Goal: Task Accomplishment & Management: Manage account settings

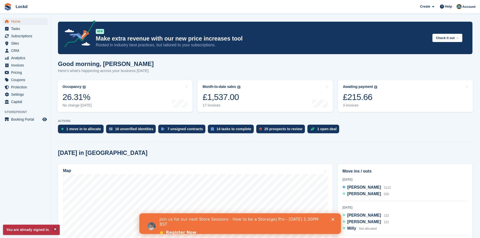
click at [331, 218] on icon "Close" at bounding box center [332, 219] width 3 height 3
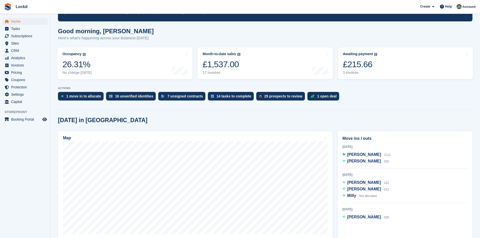
scroll to position [101, 0]
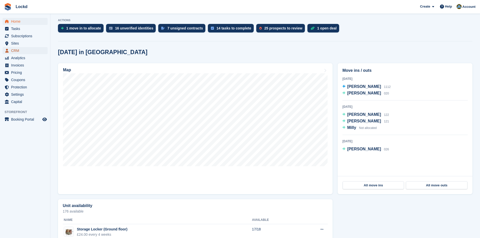
click at [19, 52] on span "CRM" at bounding box center [26, 50] width 30 height 7
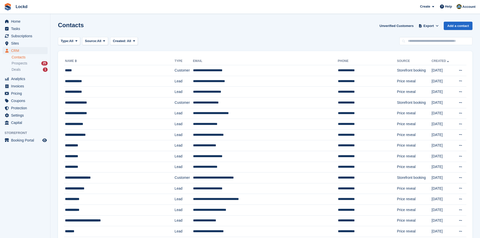
click at [21, 57] on link "Contacts" at bounding box center [30, 57] width 36 height 5
click at [15, 56] on link "Contacts" at bounding box center [30, 57] width 36 height 5
click at [416, 41] on input "text" at bounding box center [435, 41] width 73 height 8
type input "*****"
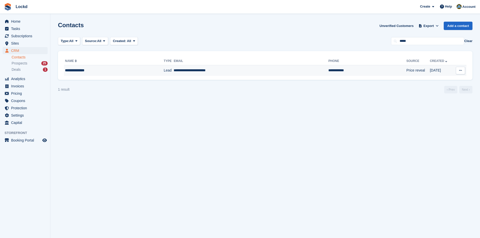
click at [460, 70] on icon at bounding box center [460, 70] width 3 height 3
click at [432, 79] on p "Edit contact" at bounding box center [441, 80] width 44 height 7
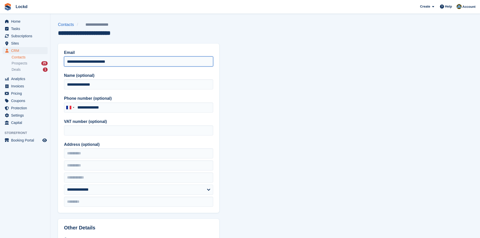
drag, startPoint x: 136, startPoint y: 62, endPoint x: 45, endPoint y: 73, distance: 91.1
click at [45, 73] on div "Home Tasks Subscriptions Subscriptions Subscriptions Contracts Price increases …" at bounding box center [240, 214] width 480 height 429
drag, startPoint x: 94, startPoint y: 61, endPoint x: 71, endPoint y: 62, distance: 23.2
click at [71, 62] on input "**********" at bounding box center [138, 61] width 149 height 10
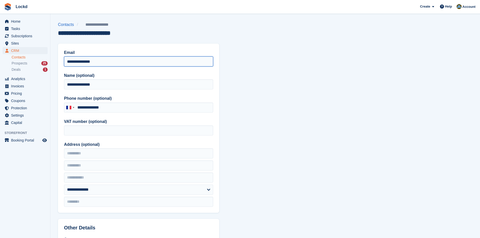
type input "**********"
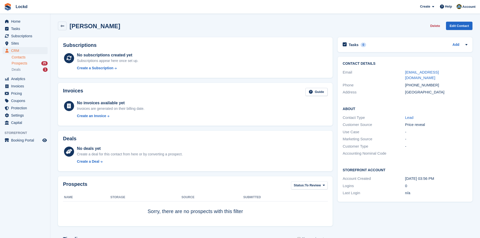
click at [22, 63] on span "Prospects" at bounding box center [20, 63] width 16 height 5
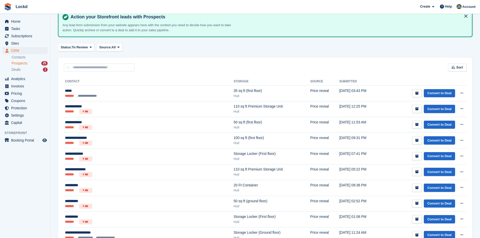
scroll to position [76, 0]
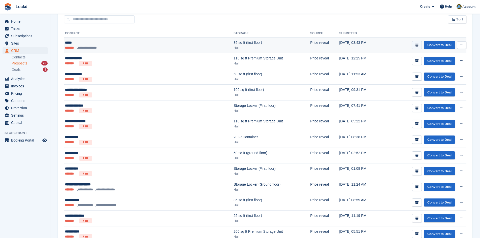
click at [418, 45] on icon "submit" at bounding box center [416, 45] width 3 height 3
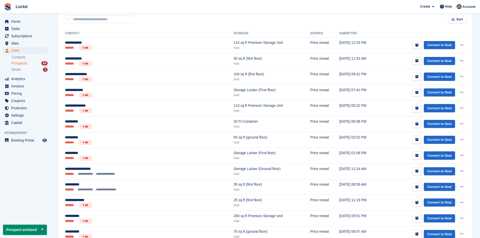
scroll to position [0, 0]
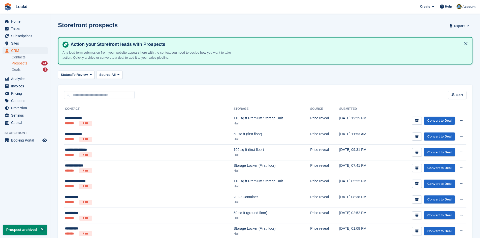
click at [418, 61] on div "Action your Storefront leads with Prospects Any lead form submission from your …" at bounding box center [265, 51] width 414 height 28
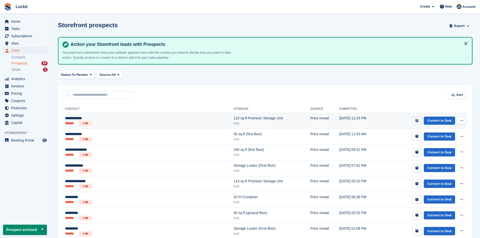
click at [417, 123] on button "submit" at bounding box center [417, 121] width 10 height 8
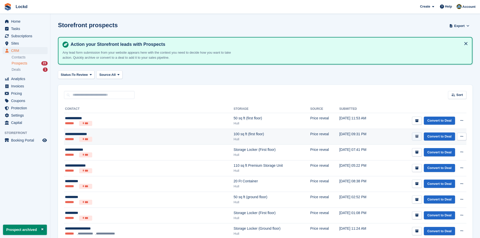
click at [419, 139] on button "submit" at bounding box center [417, 136] width 10 height 8
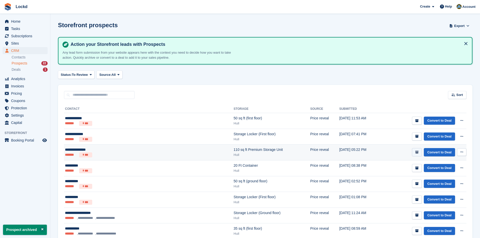
click at [418, 153] on icon "submit" at bounding box center [416, 152] width 3 height 3
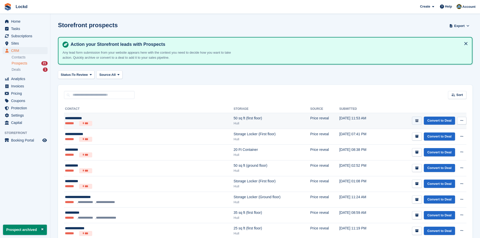
click at [416, 120] on icon "submit" at bounding box center [416, 120] width 3 height 3
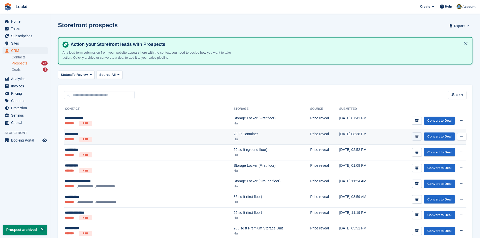
click at [420, 138] on button "submit" at bounding box center [417, 136] width 10 height 8
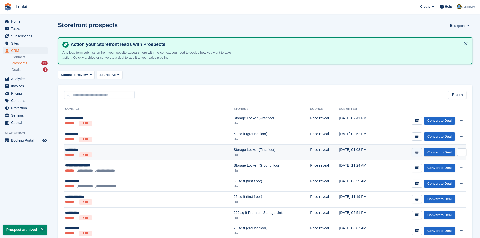
click at [418, 152] on icon "submit" at bounding box center [416, 152] width 3 height 3
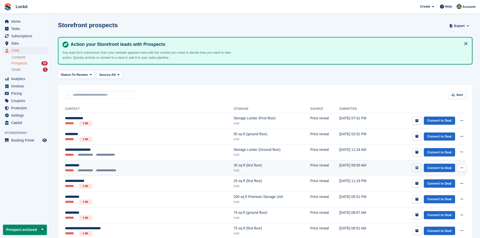
click at [419, 166] on button "submit" at bounding box center [417, 168] width 10 height 8
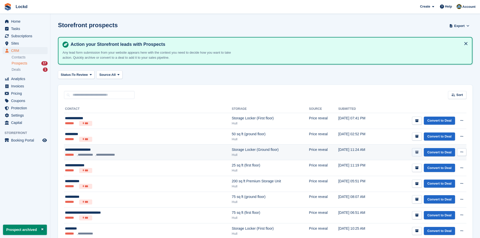
click at [417, 153] on icon "submit" at bounding box center [416, 152] width 3 height 3
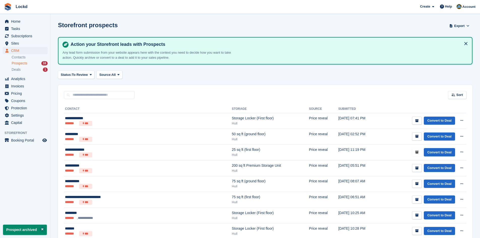
click at [417, 153] on icon "submit" at bounding box center [416, 152] width 3 height 3
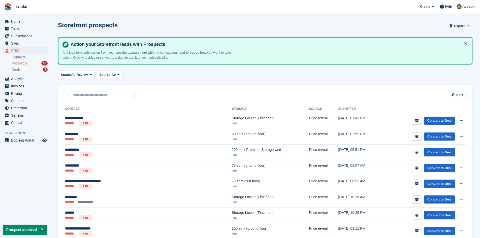
click at [417, 153] on icon "submit" at bounding box center [416, 152] width 3 height 3
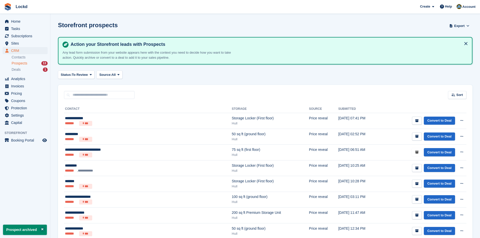
click at [417, 153] on icon "submit" at bounding box center [416, 152] width 3 height 3
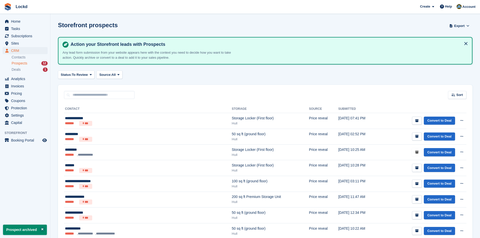
click at [417, 153] on icon "submit" at bounding box center [416, 152] width 3 height 3
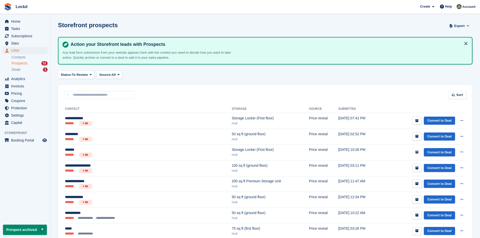
click at [417, 153] on icon "submit" at bounding box center [416, 152] width 3 height 3
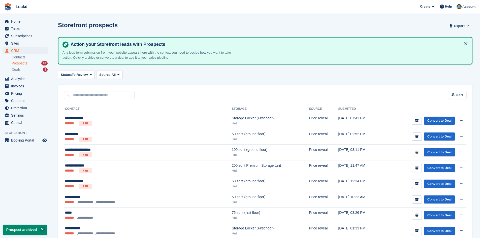
click at [417, 153] on icon "submit" at bounding box center [416, 152] width 3 height 3
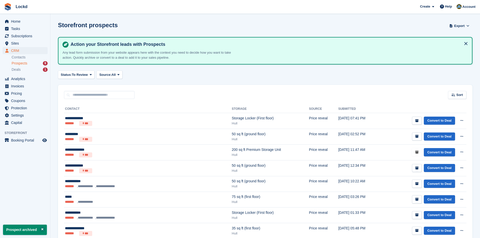
click at [417, 153] on icon "submit" at bounding box center [416, 152] width 3 height 3
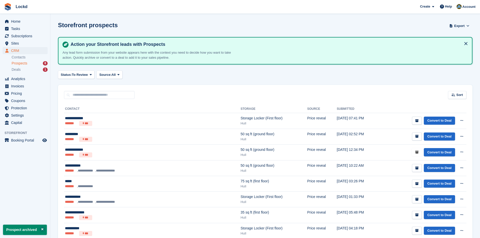
click at [417, 153] on icon "submit" at bounding box center [416, 152] width 3 height 3
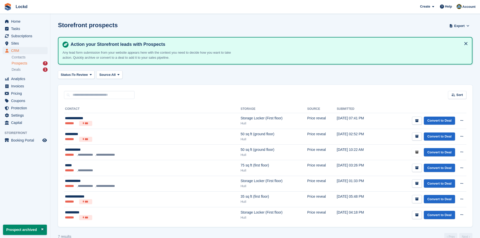
click at [417, 153] on icon "submit" at bounding box center [416, 152] width 3 height 3
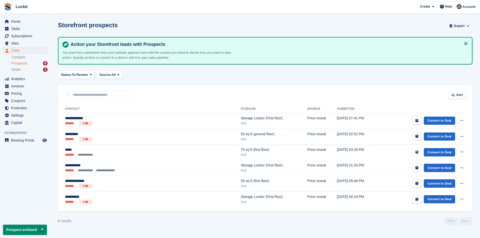
click at [417, 153] on icon "submit" at bounding box center [416, 152] width 3 height 3
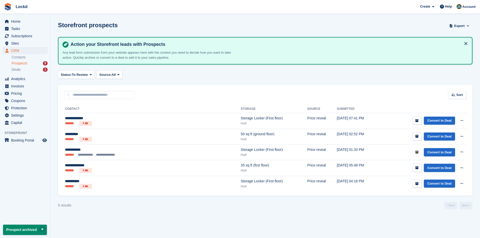
click at [417, 153] on icon "submit" at bounding box center [416, 152] width 3 height 3
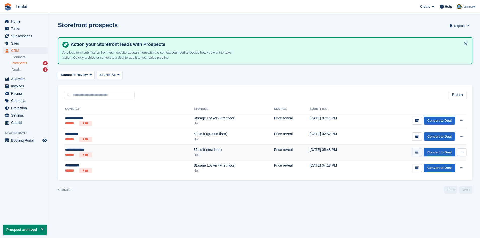
click at [417, 152] on icon "submit" at bounding box center [416, 152] width 3 height 3
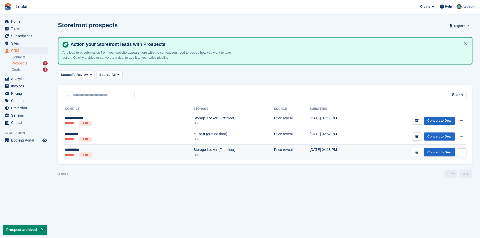
drag, startPoint x: 417, startPoint y: 152, endPoint x: 418, endPoint y: 146, distance: 6.6
click at [417, 152] on icon "submit" at bounding box center [416, 152] width 3 height 3
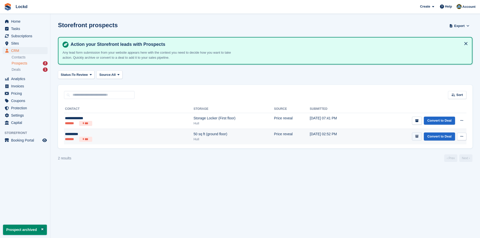
drag, startPoint x: 418, startPoint y: 144, endPoint x: 418, endPoint y: 133, distance: 11.1
click at [417, 139] on button "submit" at bounding box center [417, 136] width 10 height 8
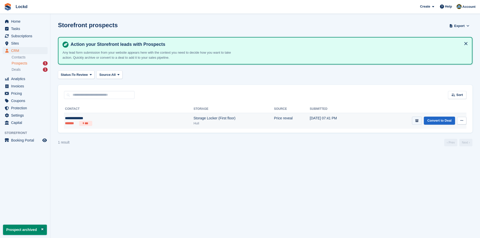
click at [417, 121] on icon "submit" at bounding box center [416, 120] width 3 height 3
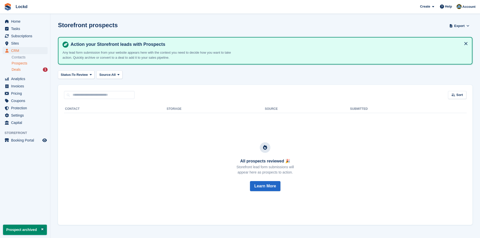
click at [18, 69] on span "Deals" at bounding box center [16, 69] width 9 height 5
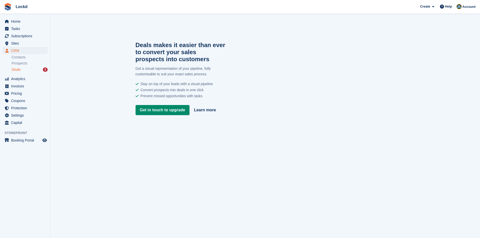
click at [19, 70] on span "Deals" at bounding box center [16, 69] width 9 height 5
click at [16, 58] on link "Contacts" at bounding box center [30, 57] width 36 height 5
